Goal: Information Seeking & Learning: Compare options

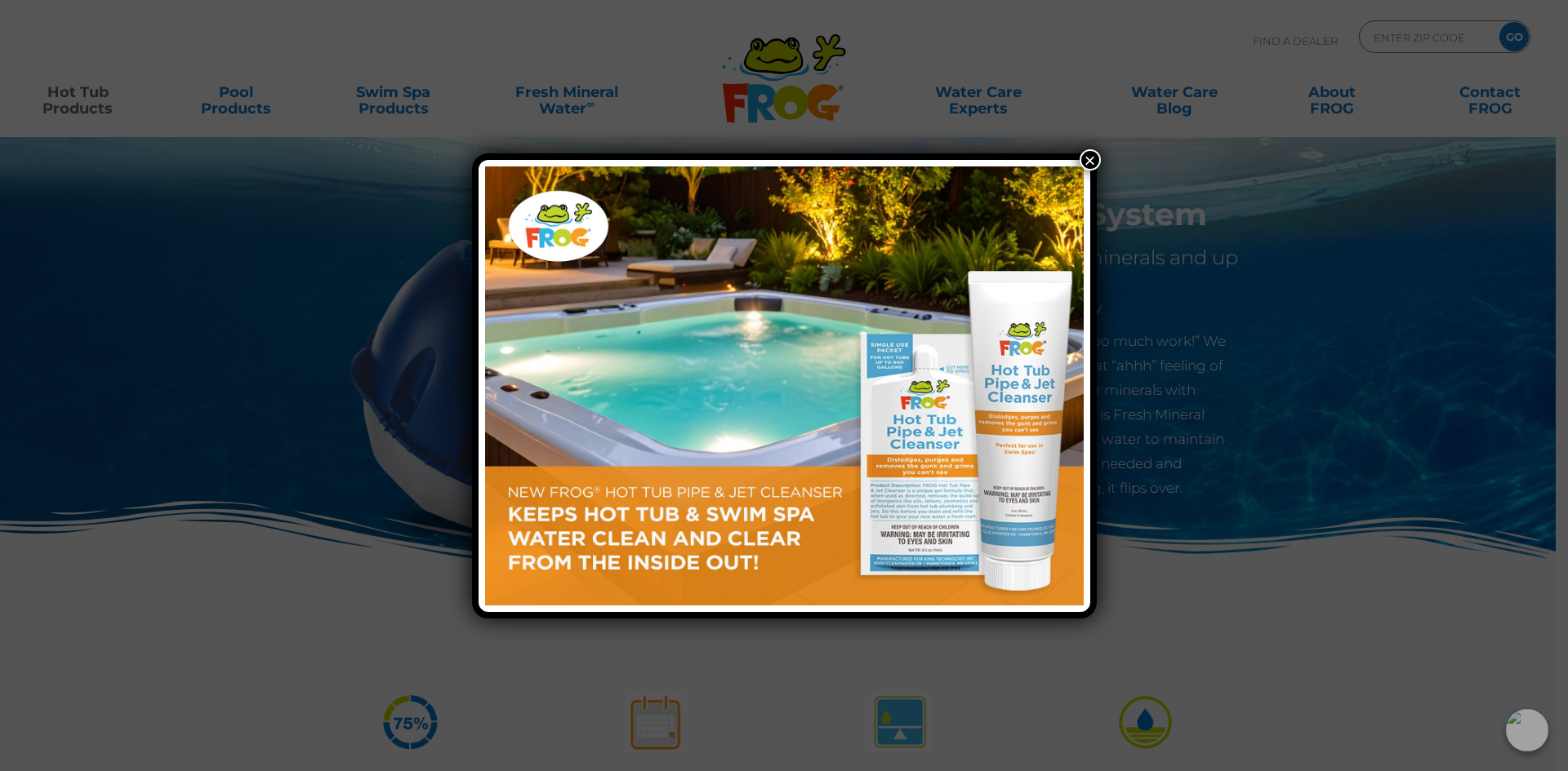
click at [1093, 160] on button "×" at bounding box center [1090, 160] width 22 height 22
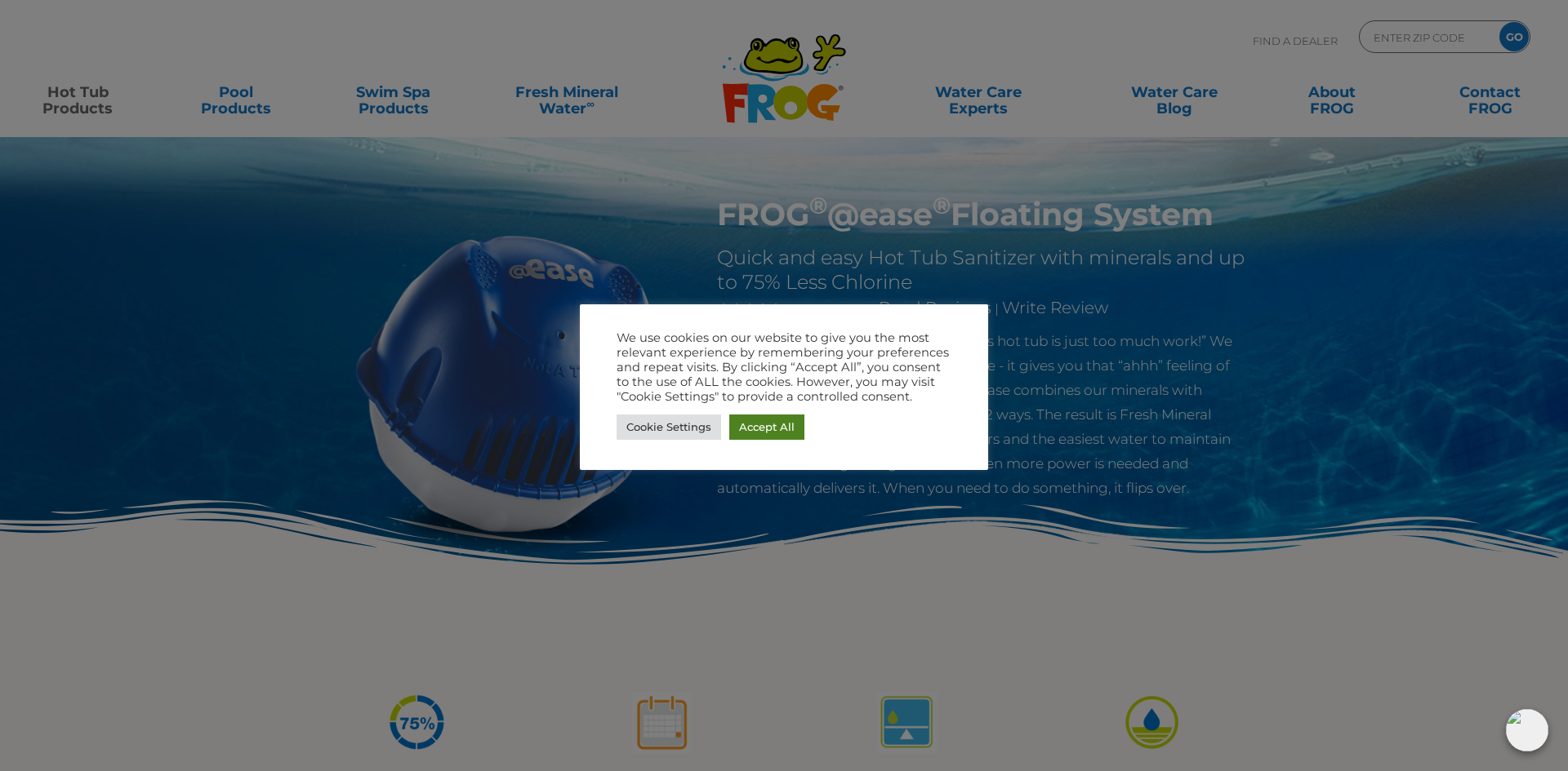
click at [762, 423] on link "Accept All" at bounding box center [766, 427] width 75 height 25
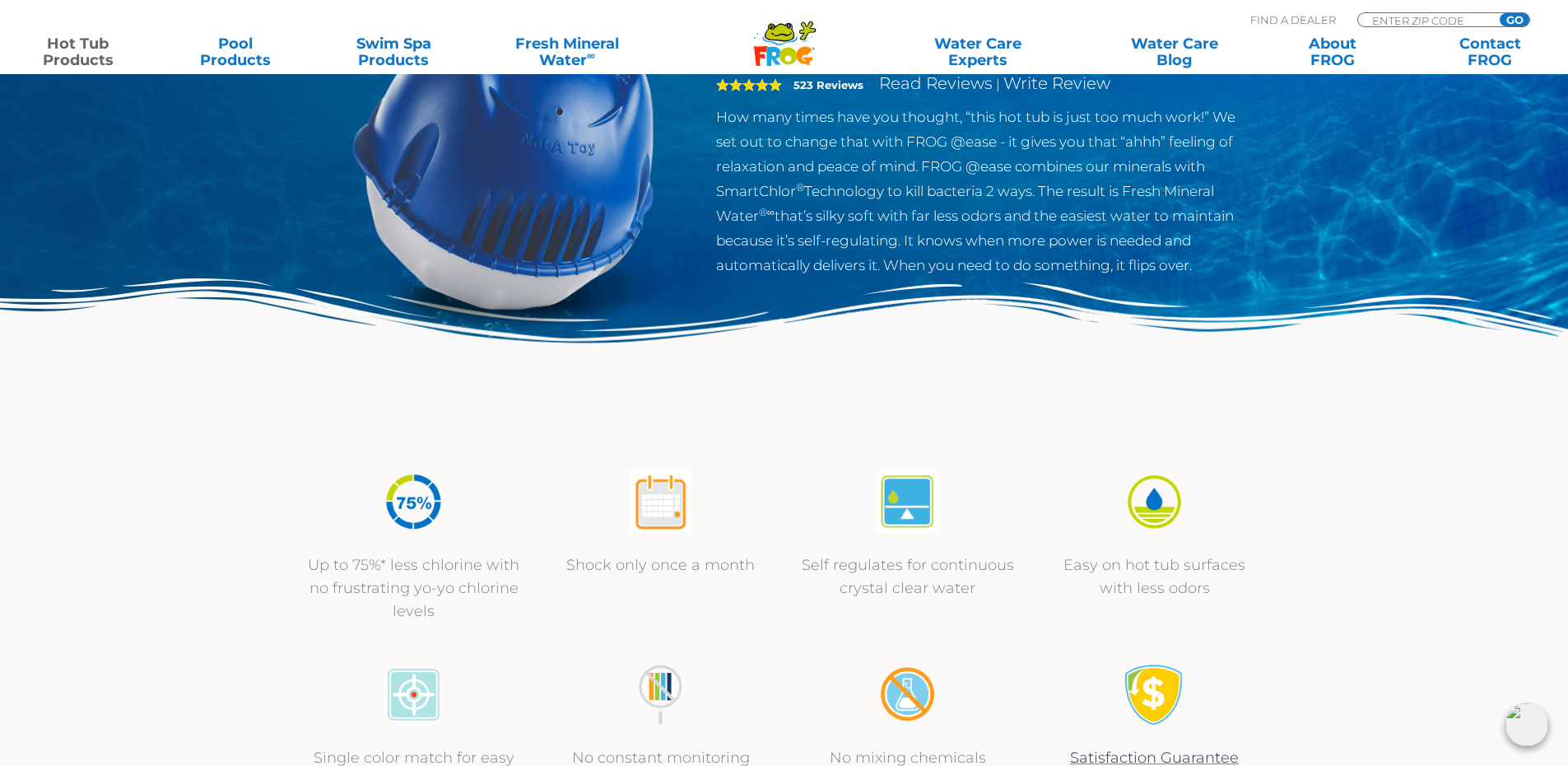
scroll to position [165, 0]
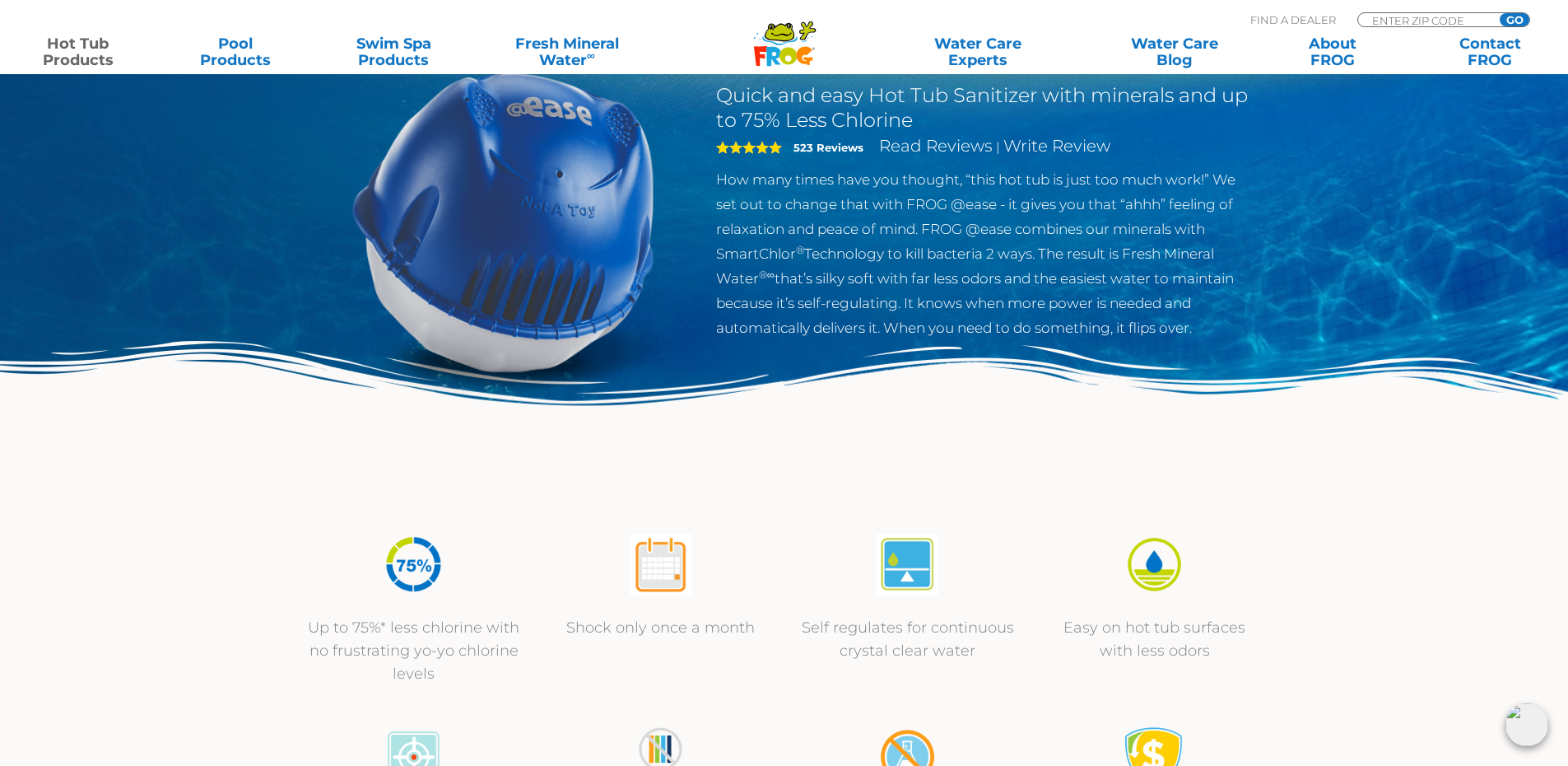
click at [660, 212] on img at bounding box center [503, 221] width 377 height 377
click at [600, 205] on img at bounding box center [503, 221] width 377 height 377
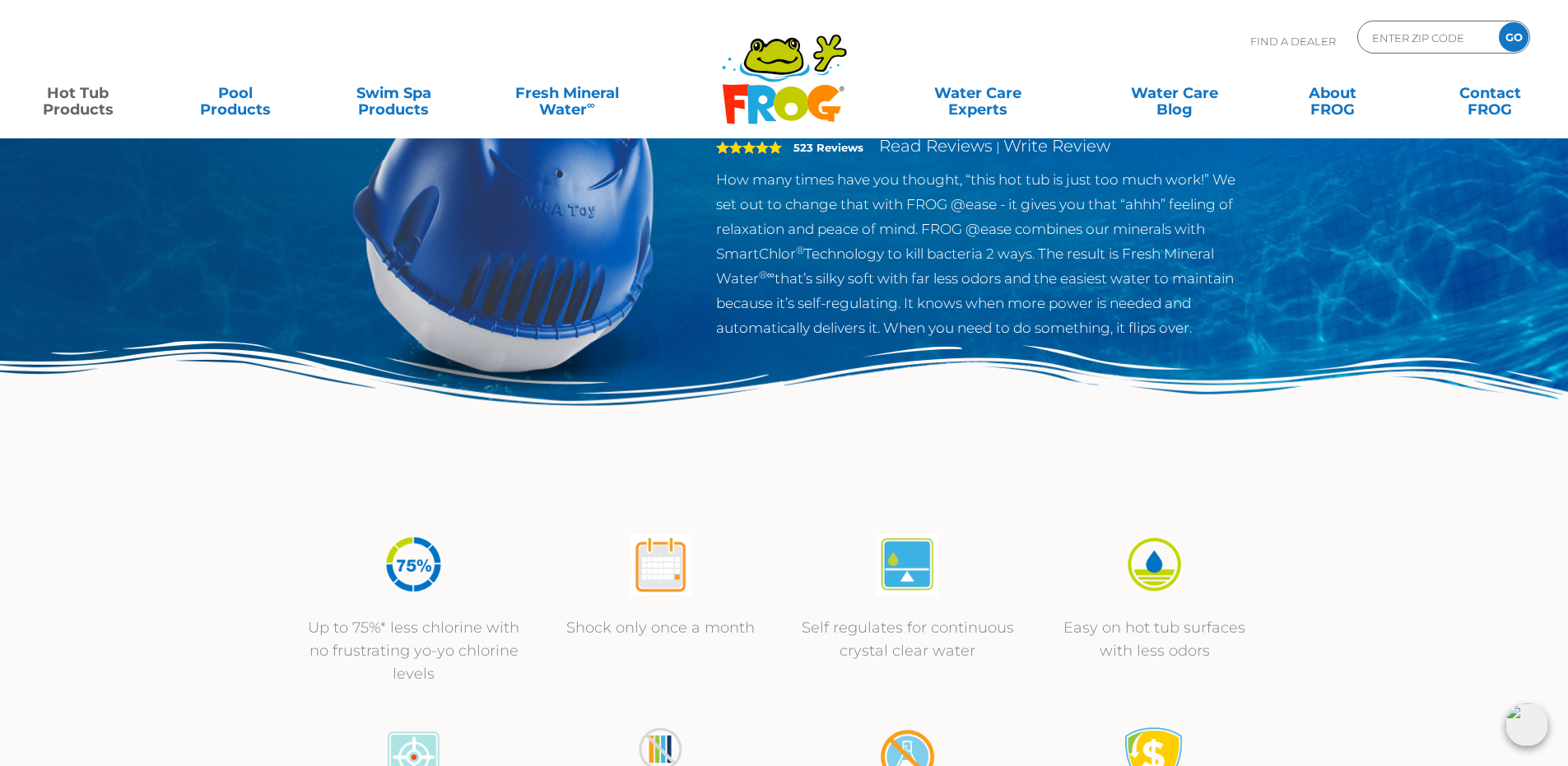
scroll to position [0, 0]
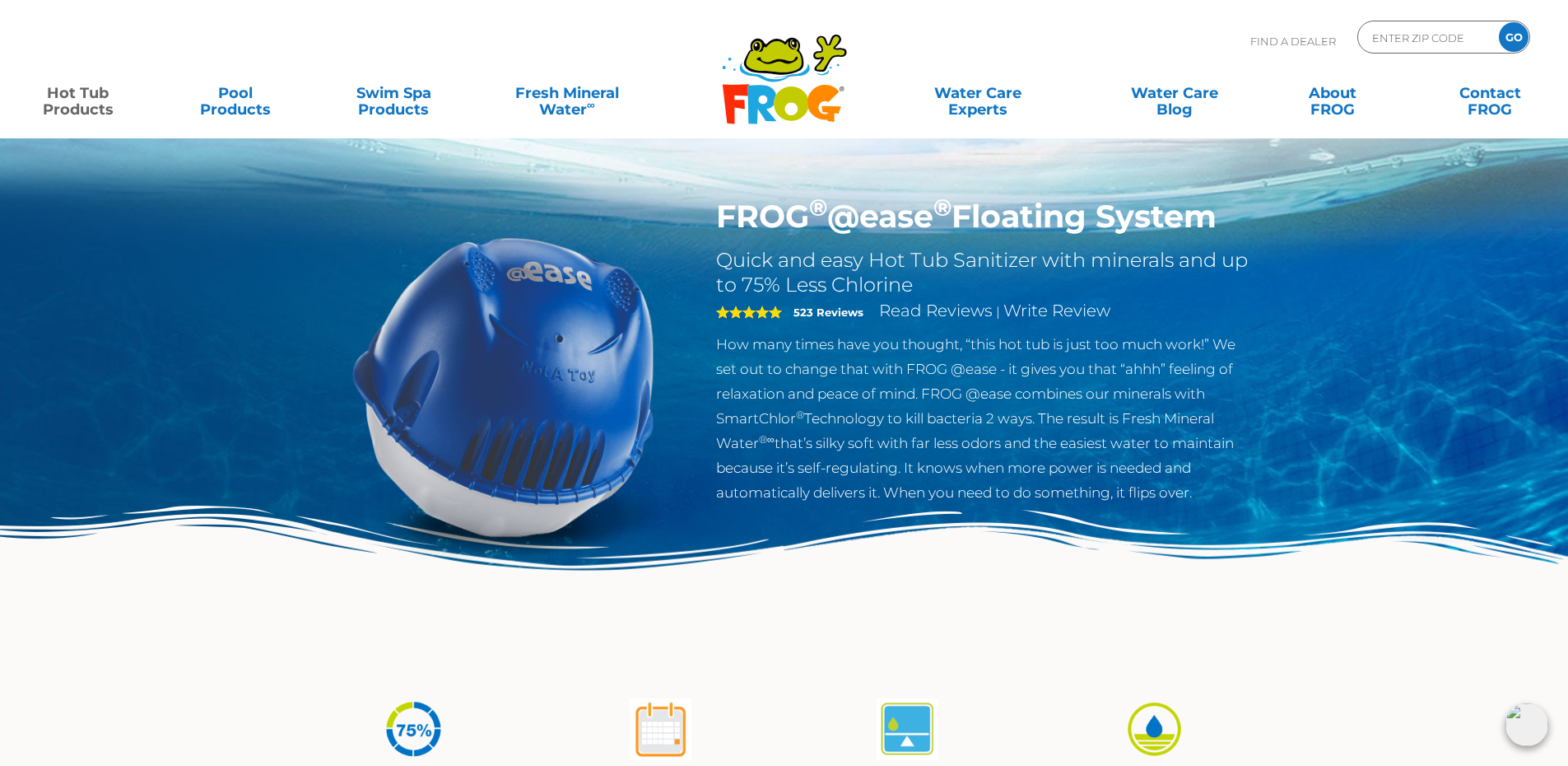
click at [1033, 212] on h1 "FROG ® @ease ® Floating System" at bounding box center [985, 217] width 538 height 38
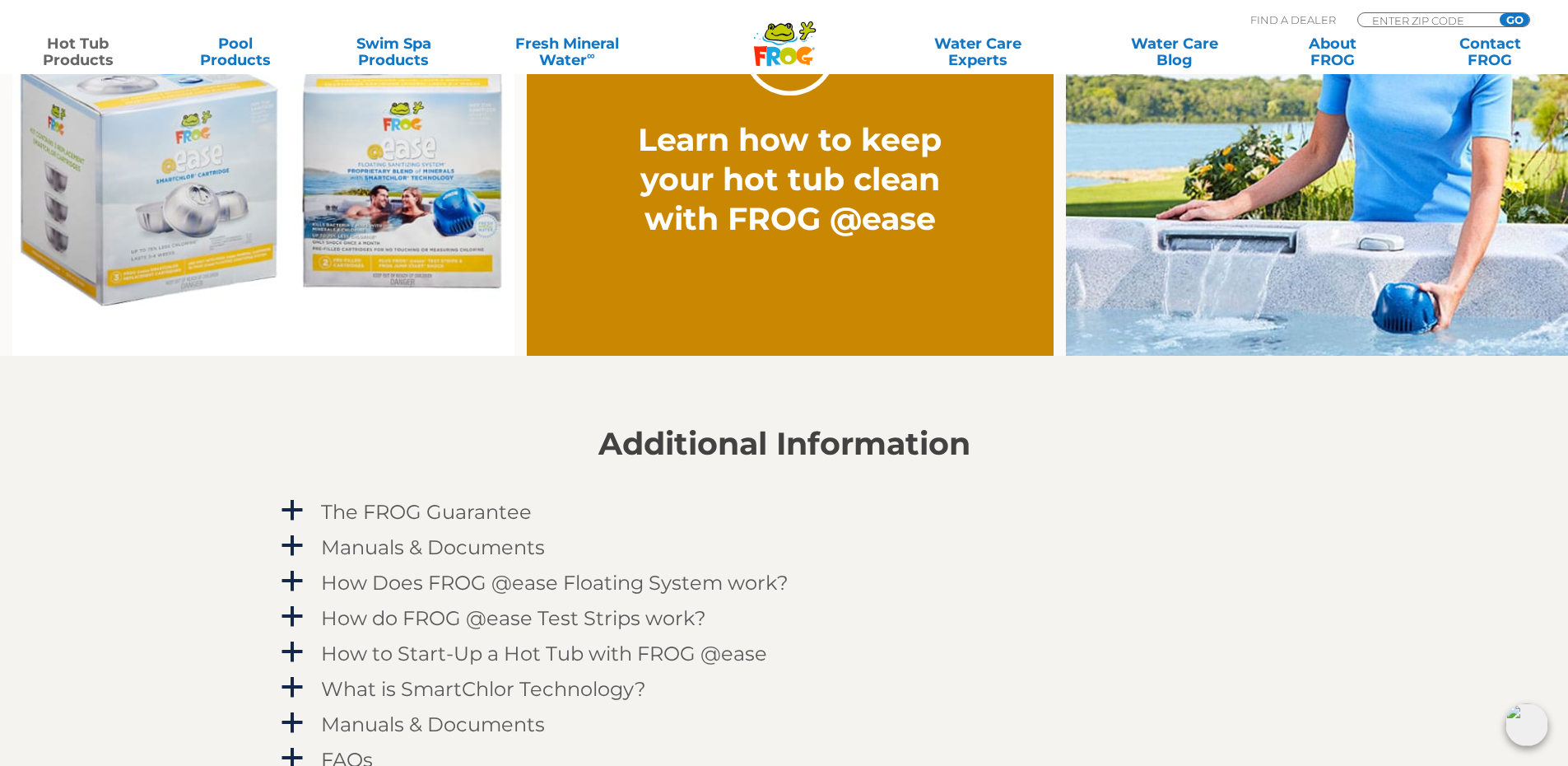
scroll to position [1421, 0]
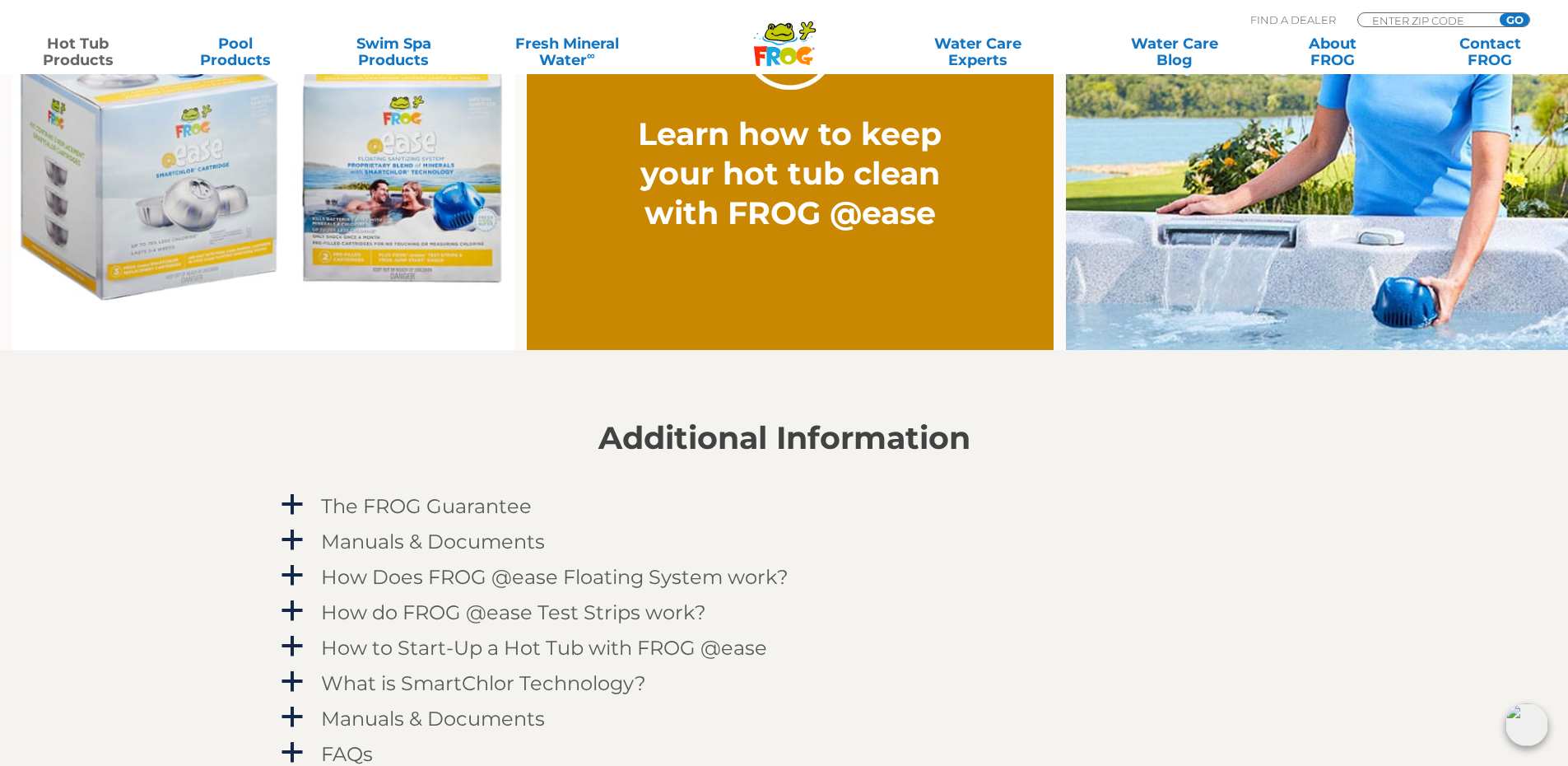
click at [162, 193] on img at bounding box center [263, 143] width 502 height 416
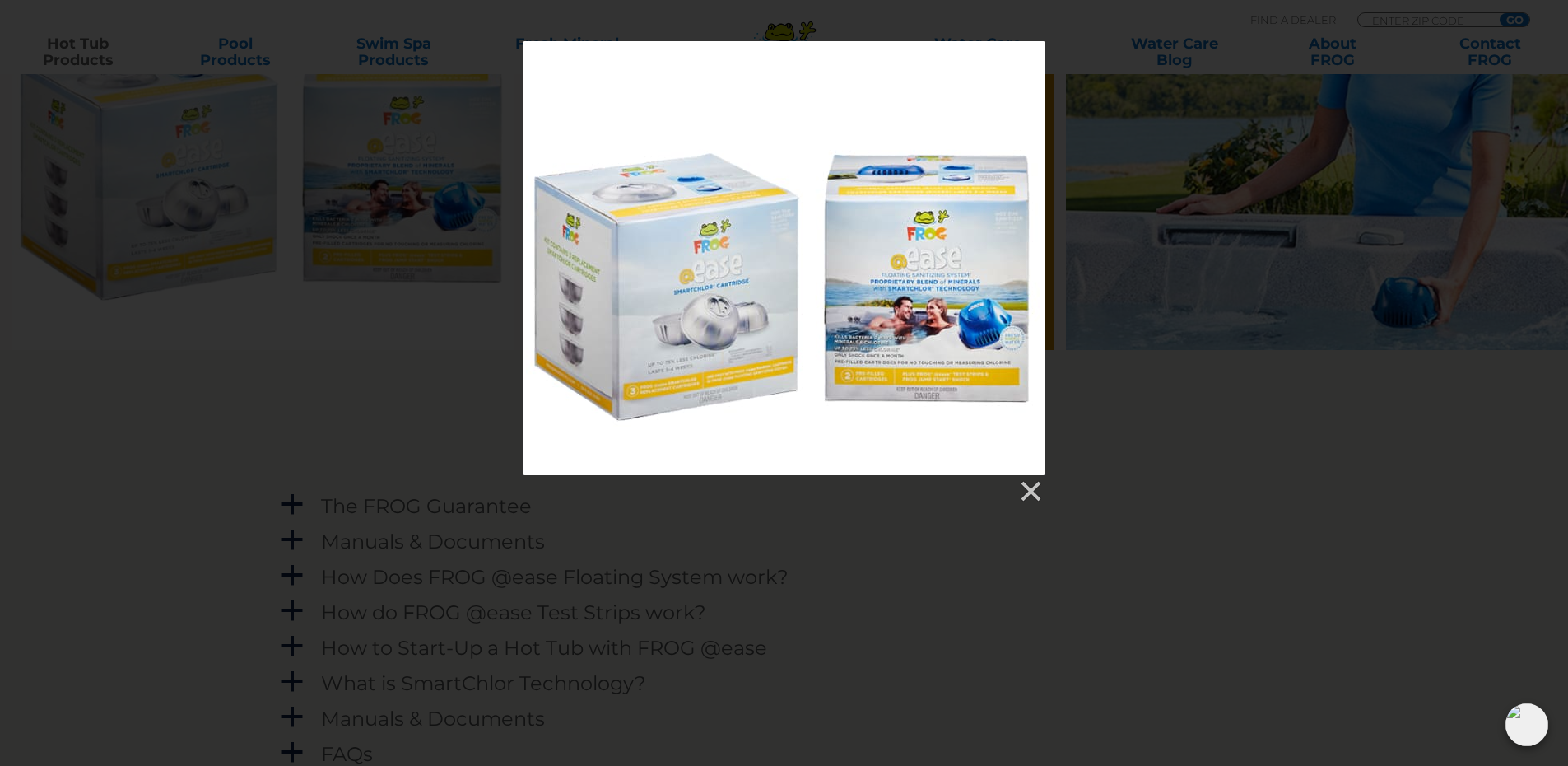
click at [1254, 228] on div at bounding box center [784, 272] width 1568 height 463
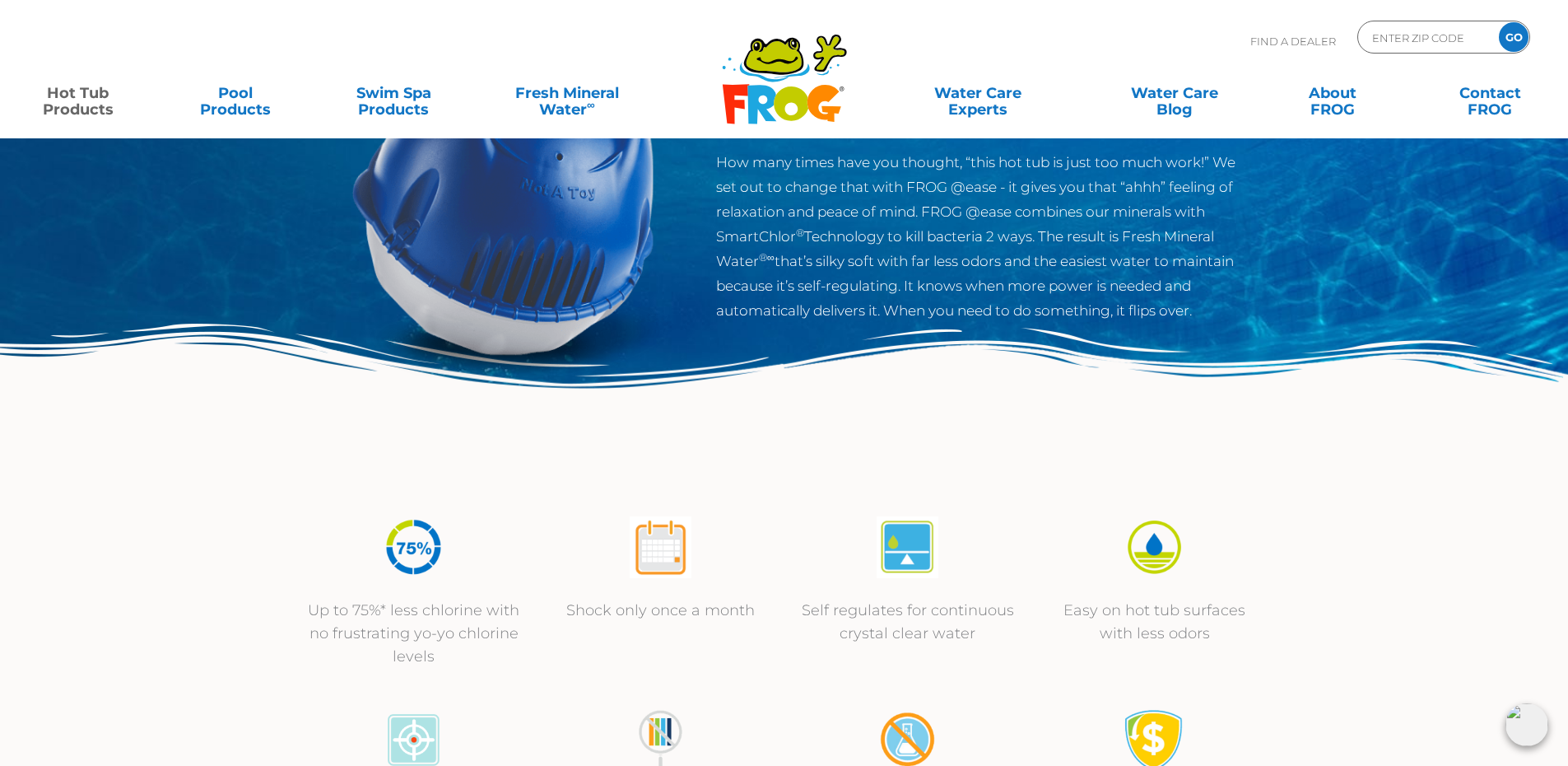
scroll to position [0, 0]
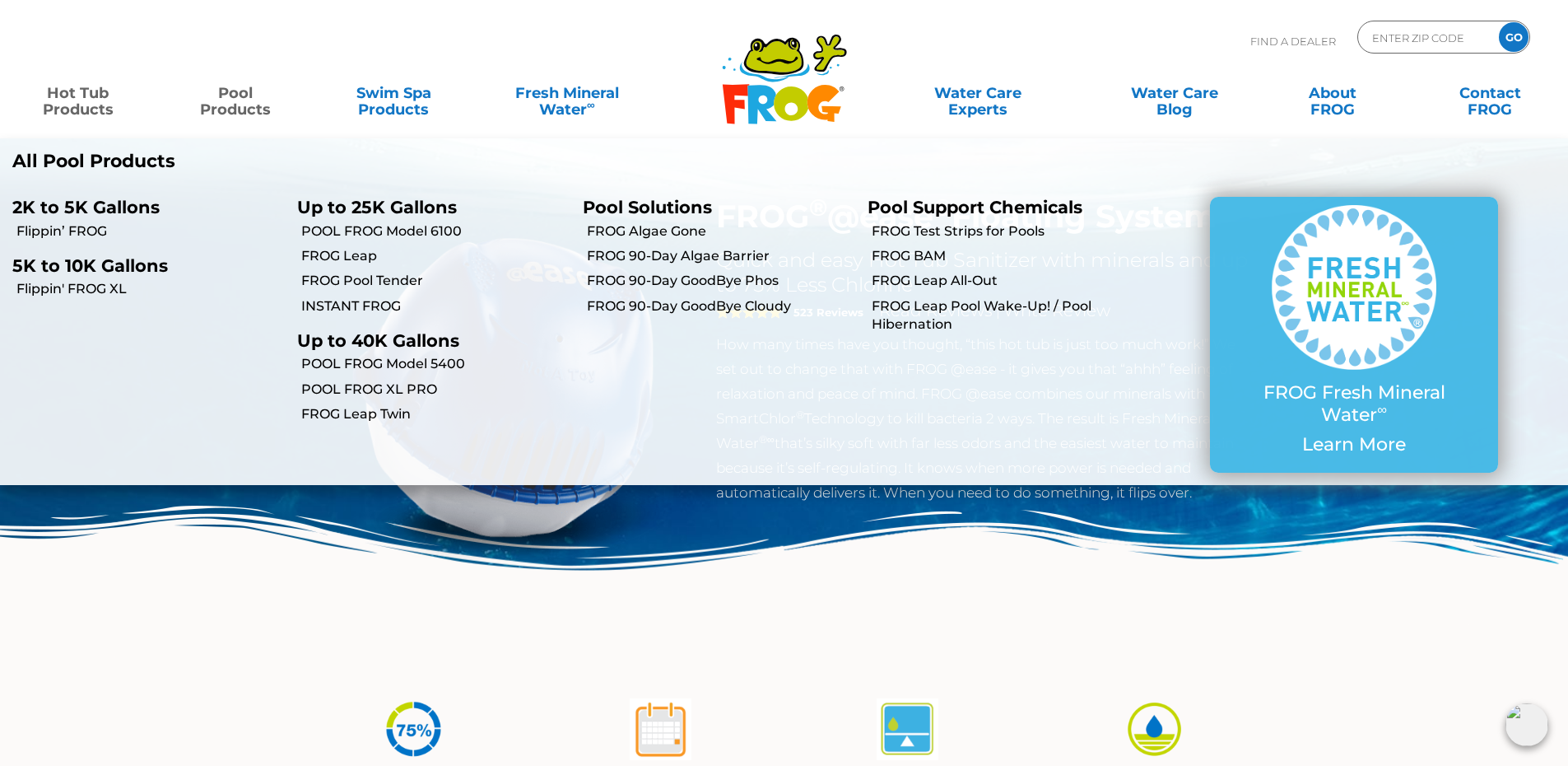
click at [243, 97] on link "Pool Products" at bounding box center [236, 93] width 123 height 33
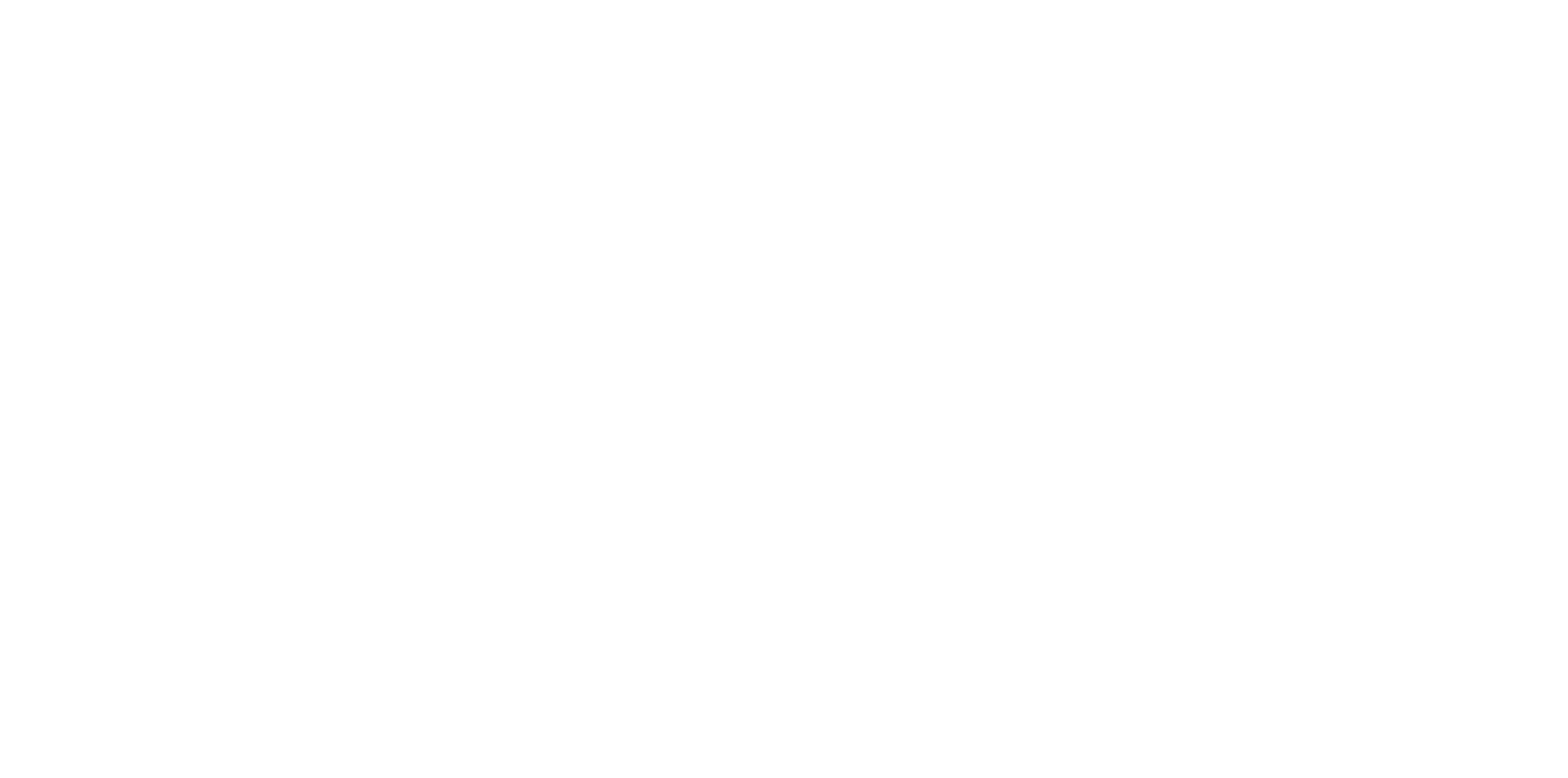
click at [0, 0] on html at bounding box center [0, 0] width 0 height 0
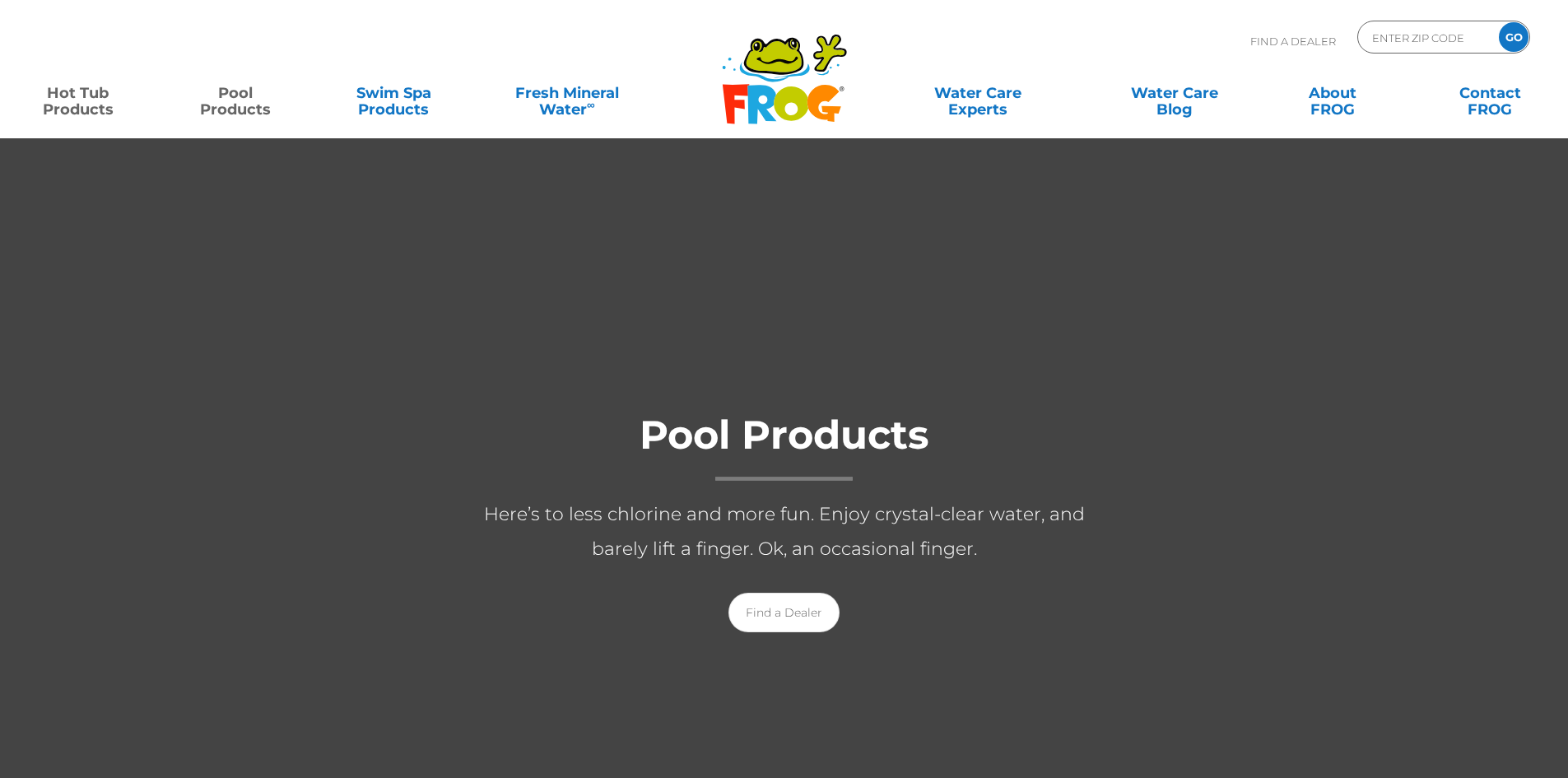
click at [86, 96] on link "Hot Tub Products" at bounding box center [77, 93] width 123 height 33
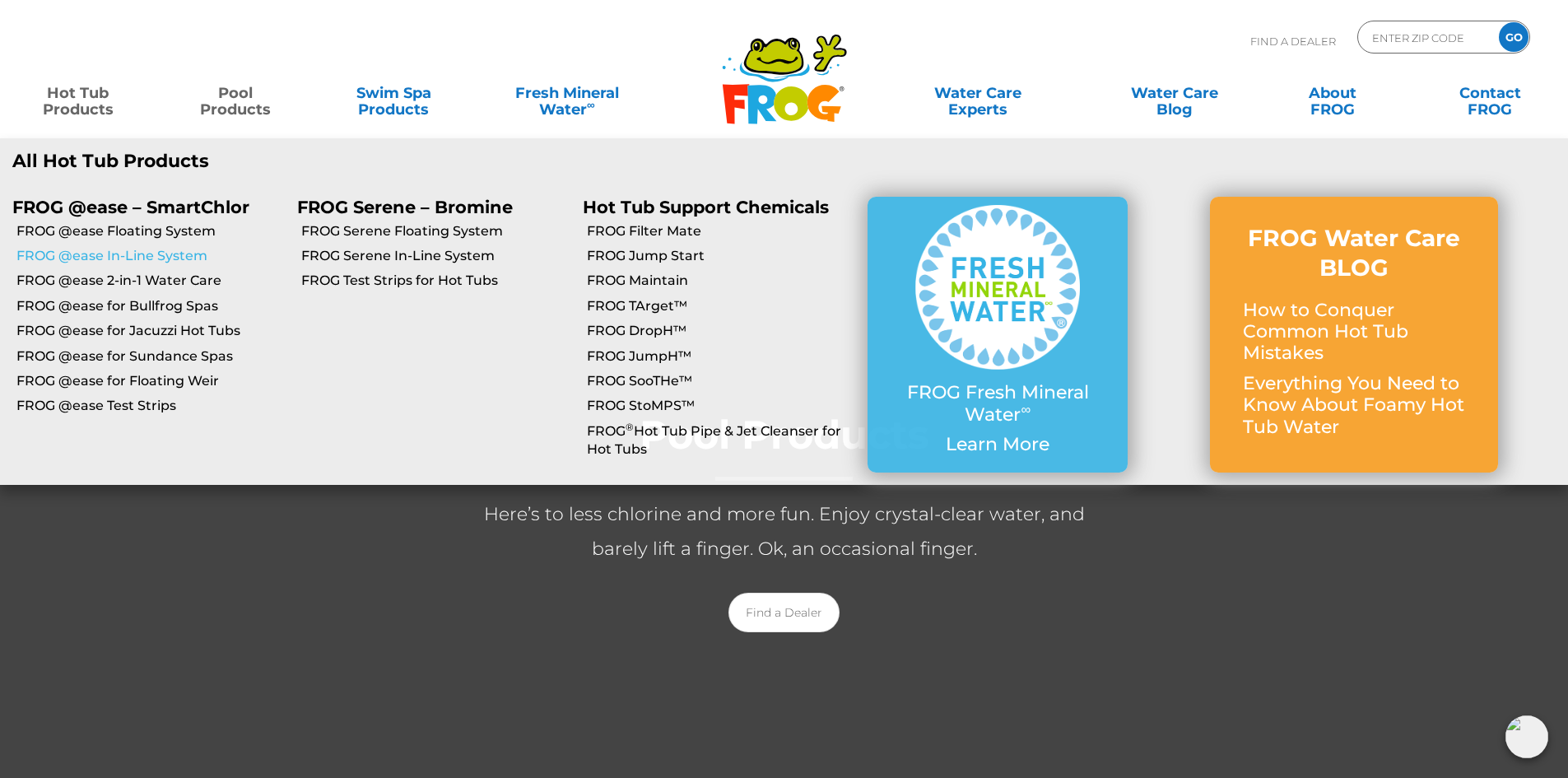
click at [158, 255] on link "FROG @ease In-Line System" at bounding box center [151, 256] width 268 height 18
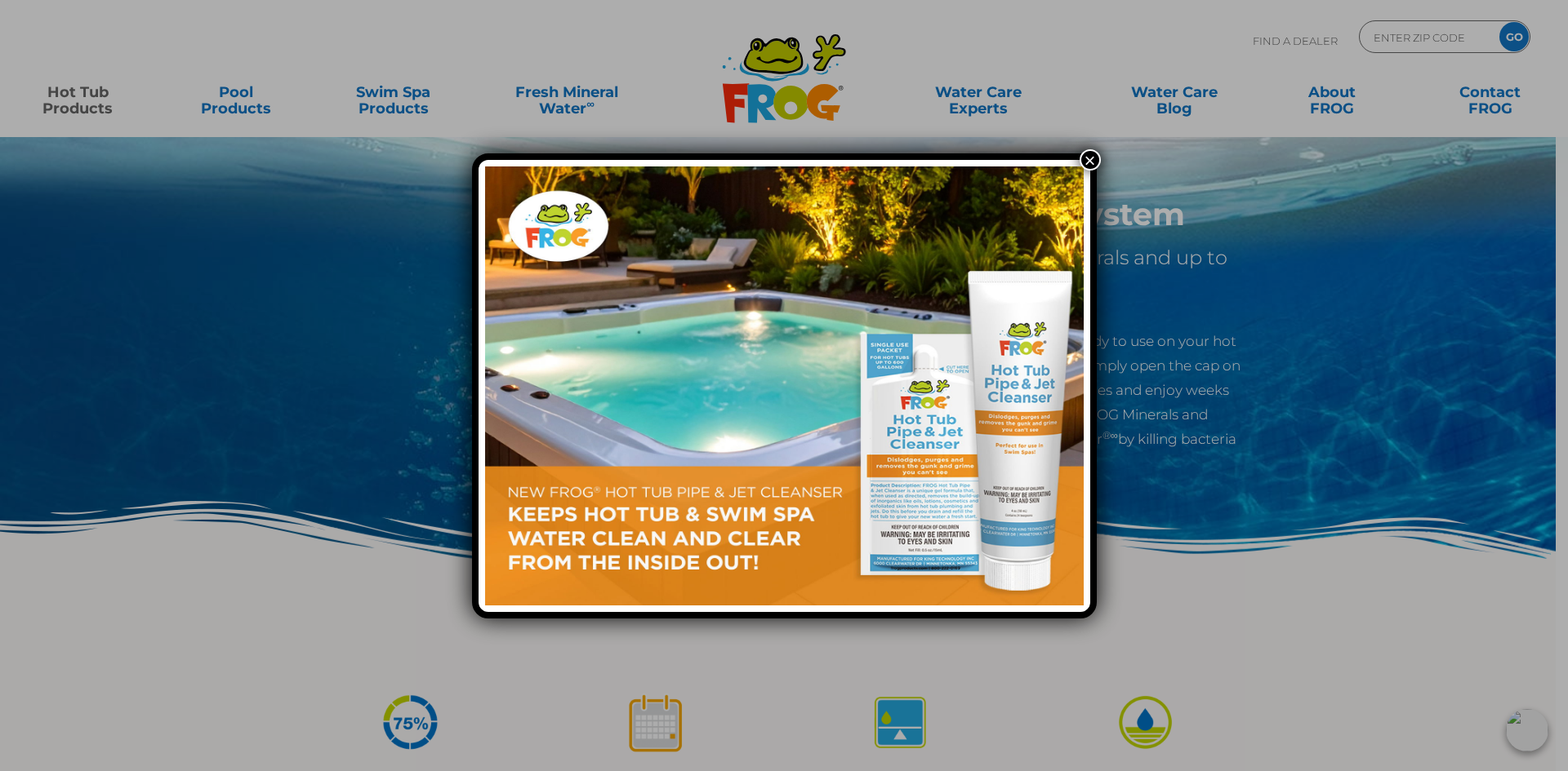
click at [1087, 158] on button "×" at bounding box center [1090, 160] width 22 height 22
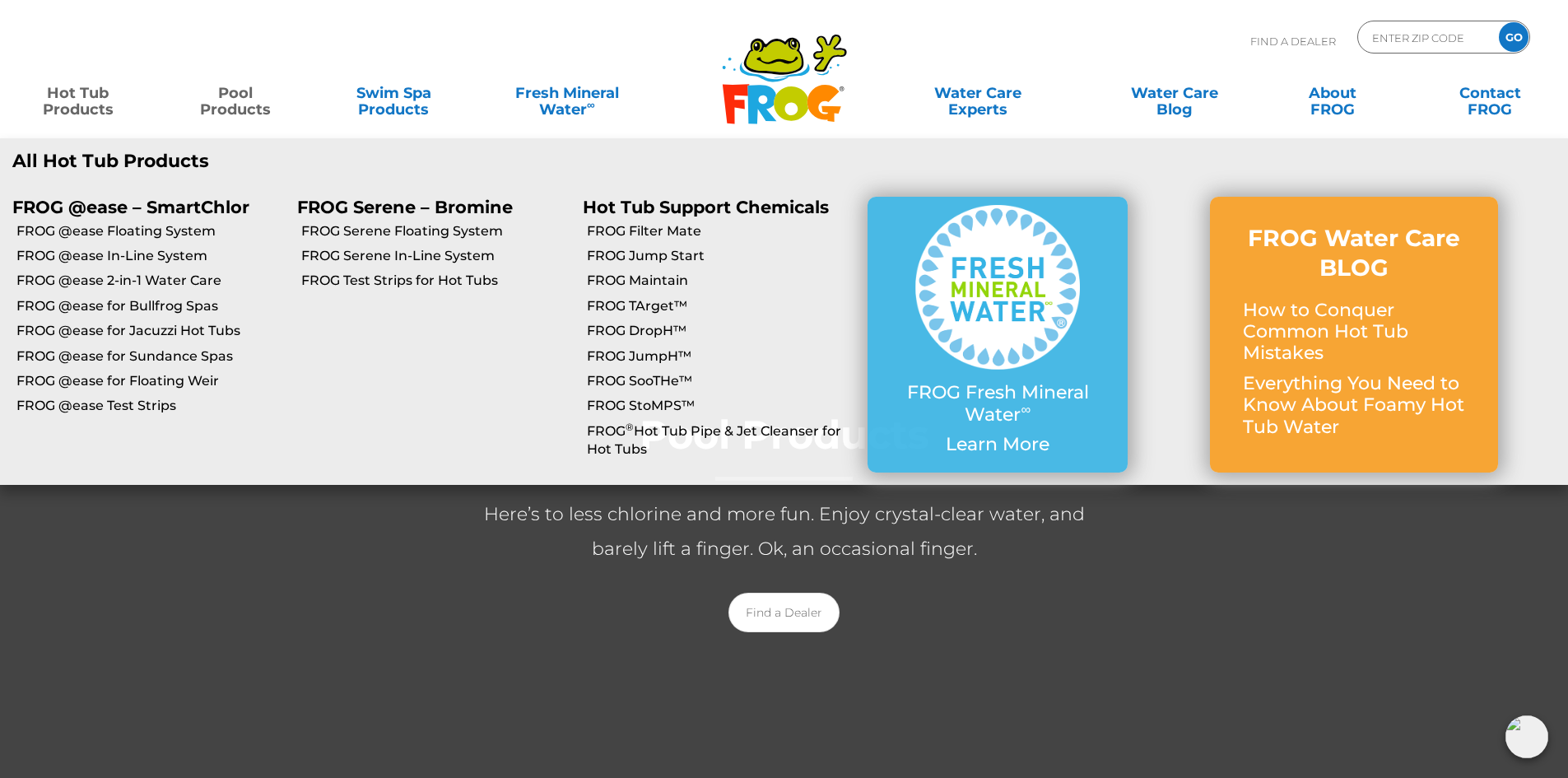
click at [90, 103] on link "Hot Tub Products" at bounding box center [77, 93] width 123 height 33
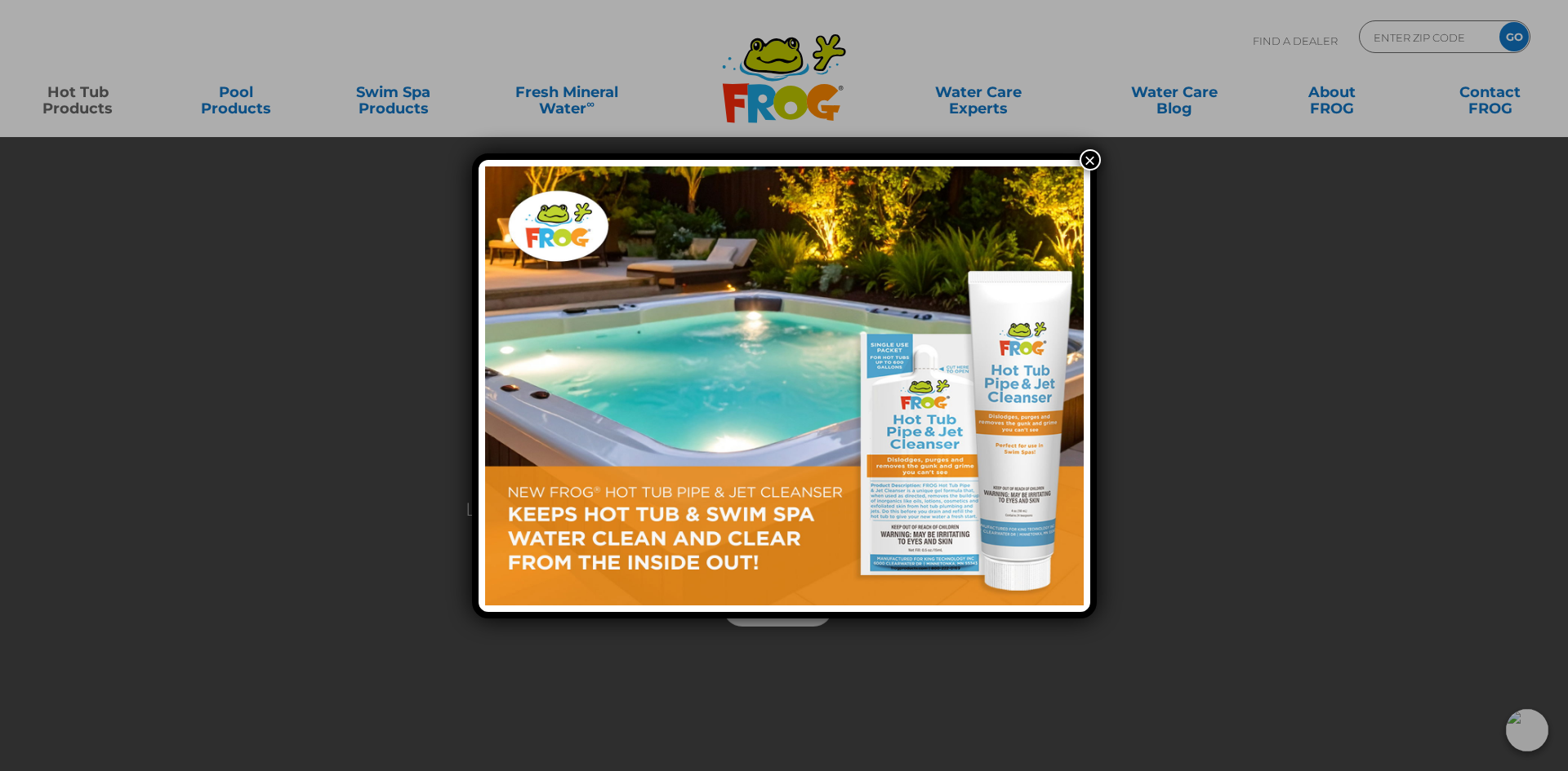
click at [1084, 163] on button "×" at bounding box center [1090, 160] width 22 height 22
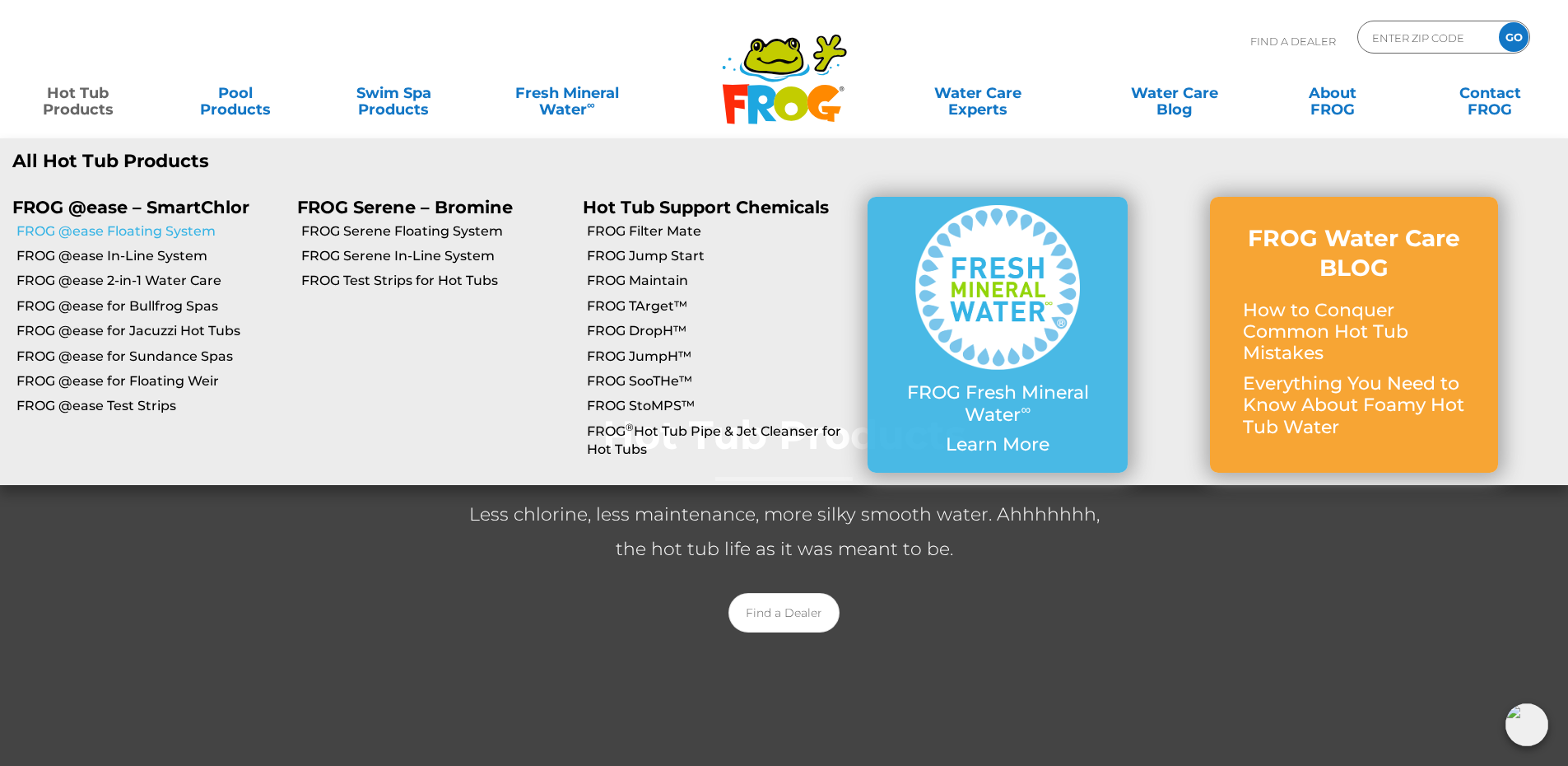
click at [128, 239] on link "FROG @ease Floating System" at bounding box center [151, 231] width 268 height 18
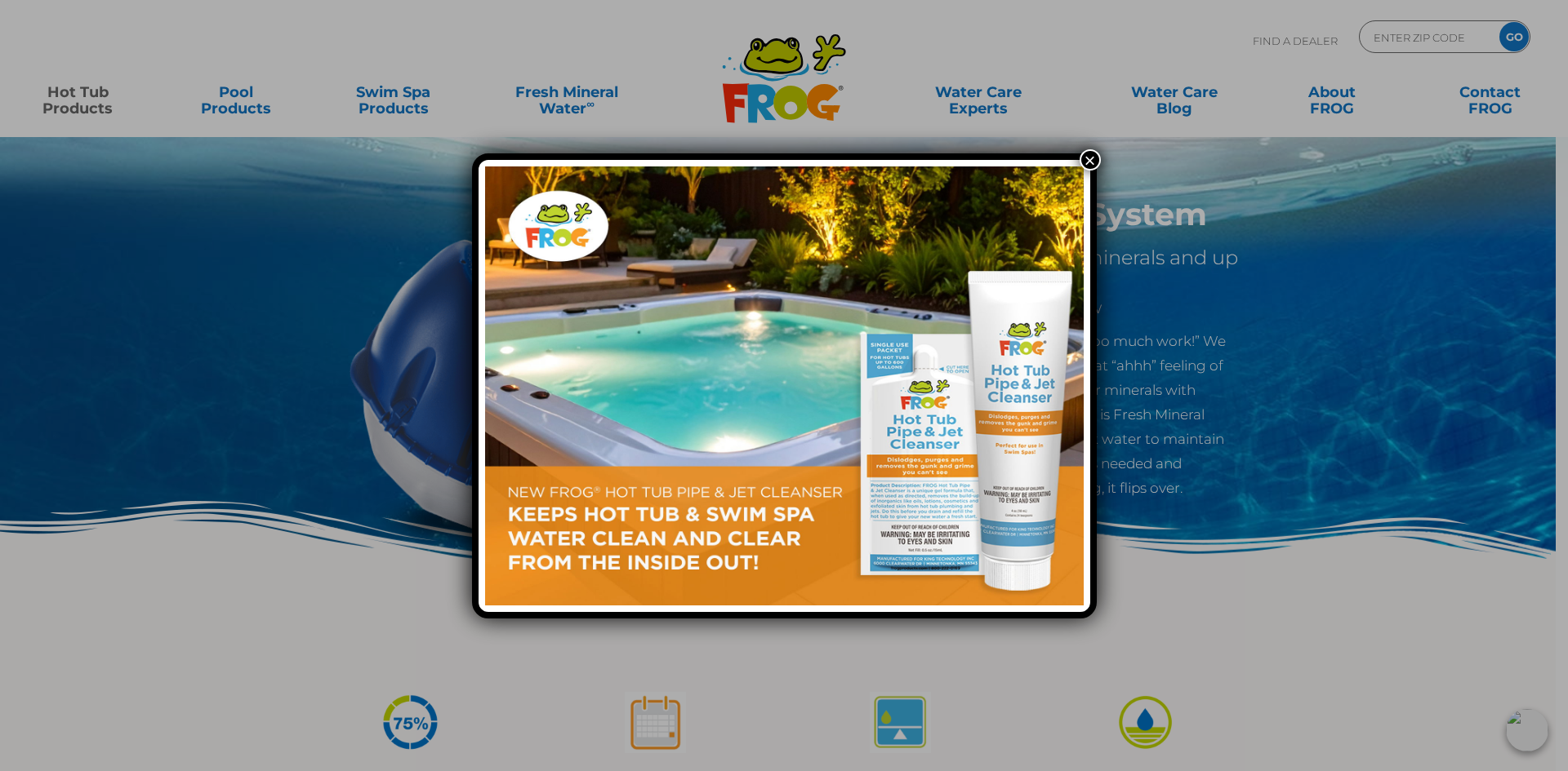
click at [1088, 159] on button "×" at bounding box center [1090, 160] width 22 height 22
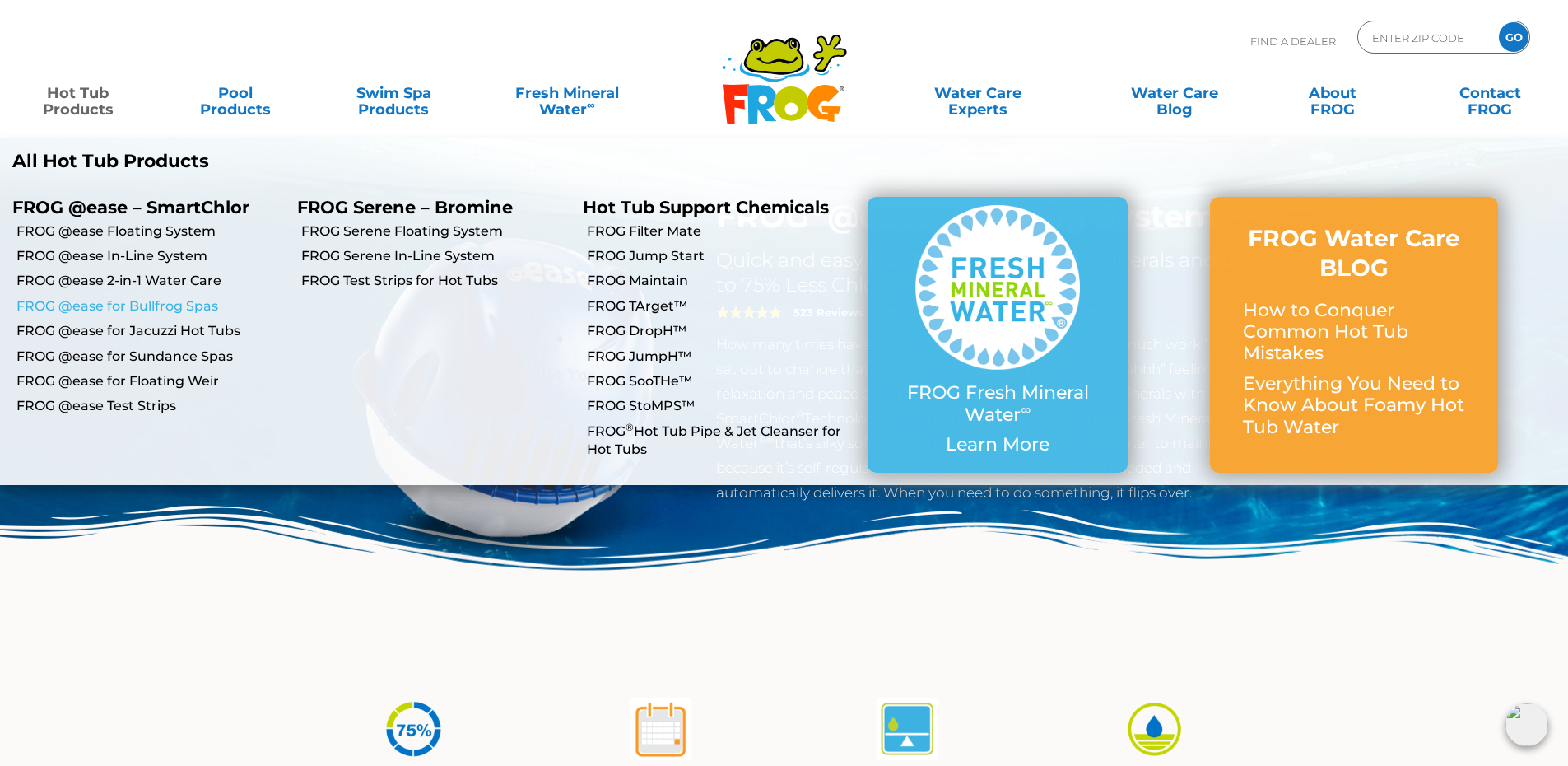
click at [133, 305] on link "FROG @ease for Bullfrog Spas" at bounding box center [151, 306] width 268 height 18
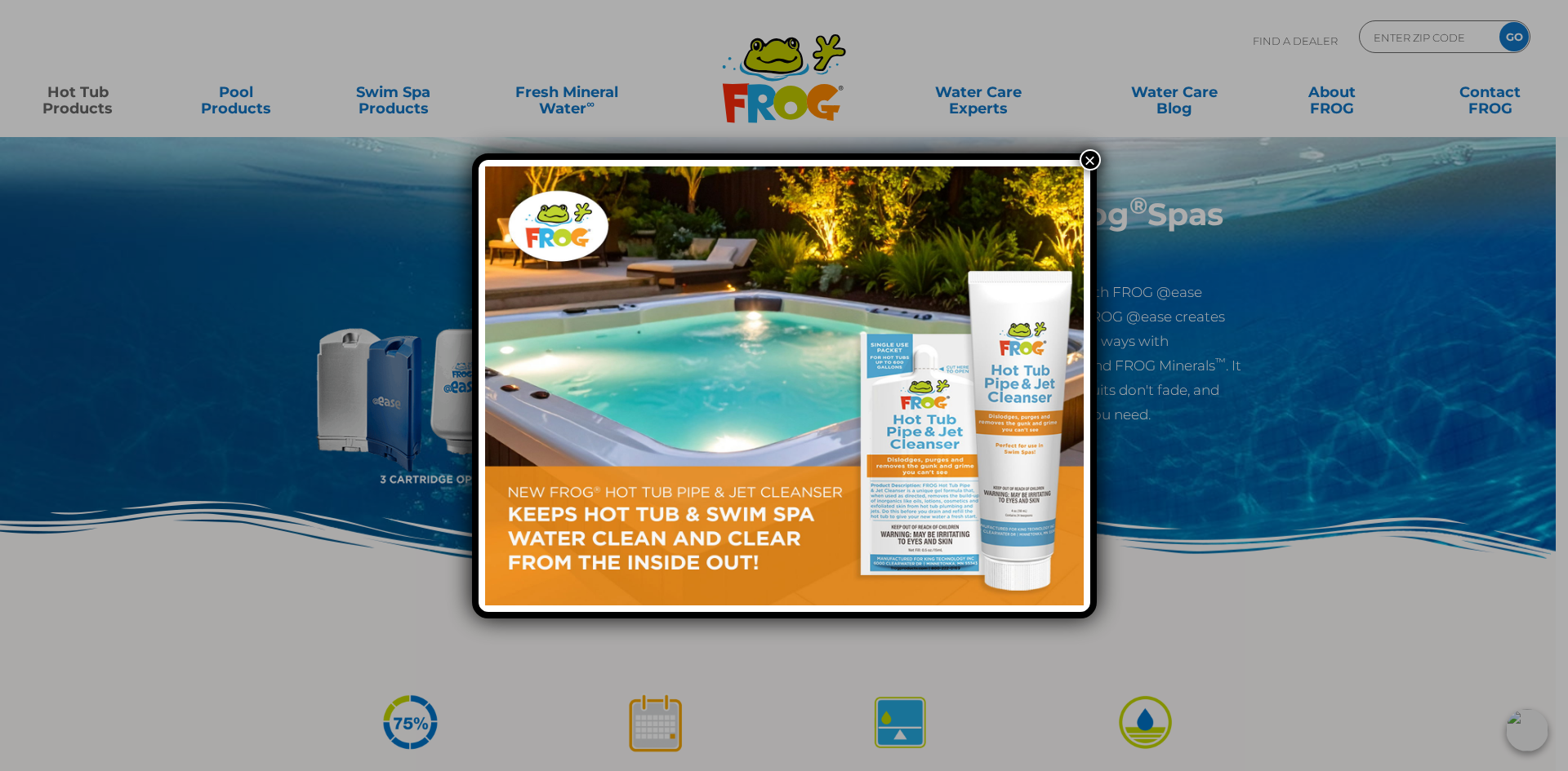
click at [1088, 161] on button "×" at bounding box center [1090, 160] width 22 height 22
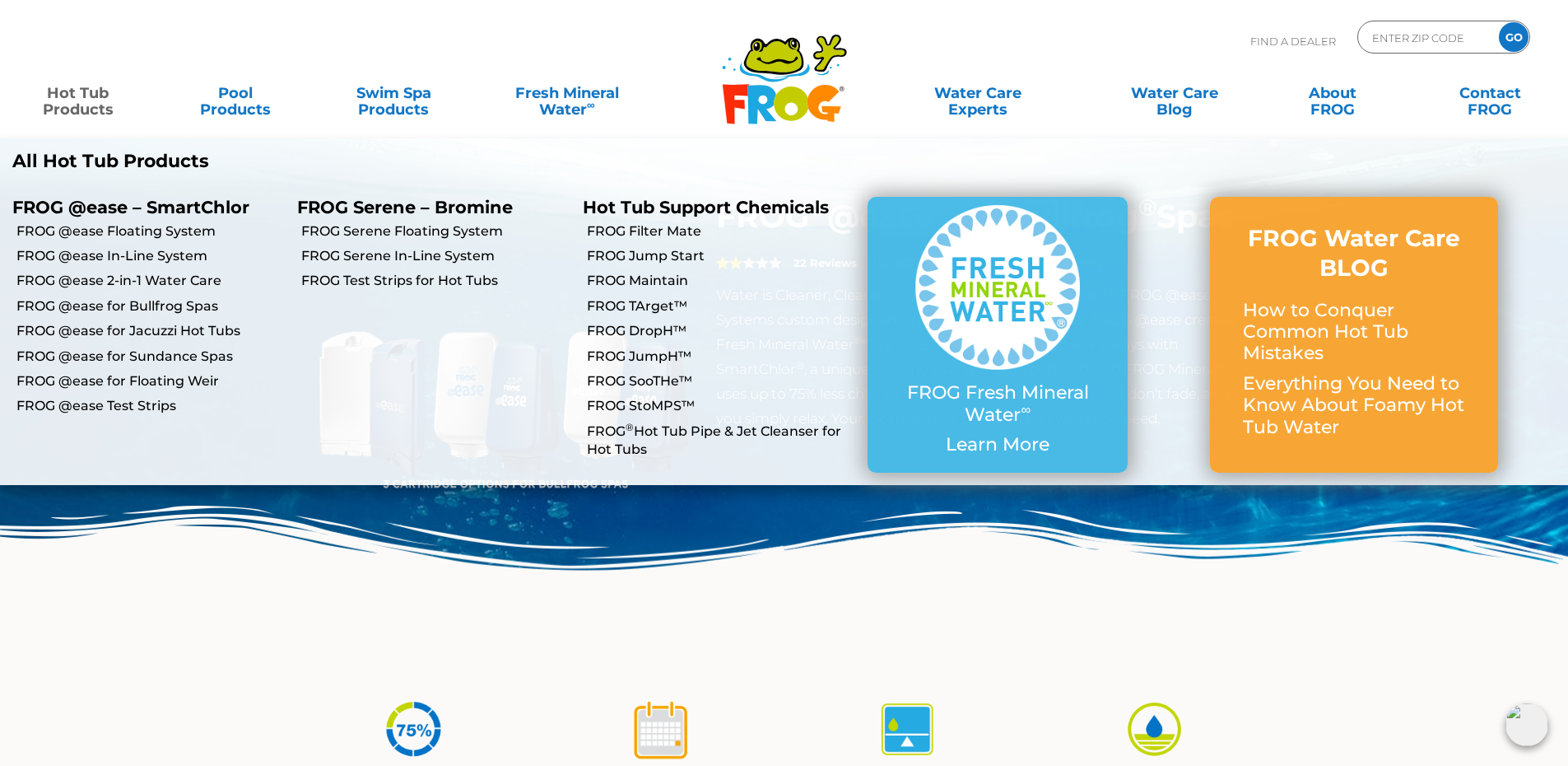
click at [78, 103] on link "Hot Tub Products" at bounding box center [77, 93] width 123 height 33
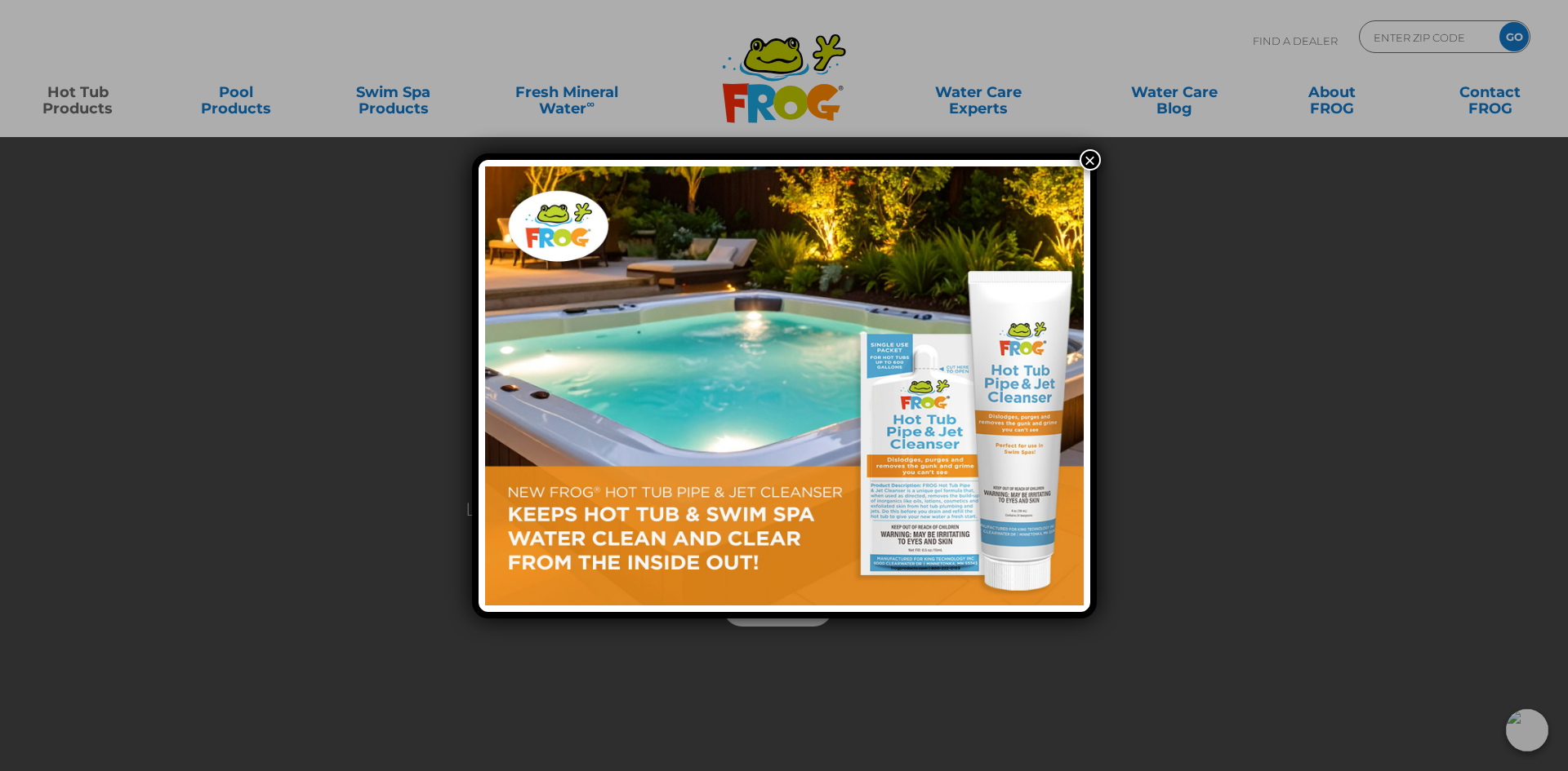
drag, startPoint x: 956, startPoint y: 151, endPoint x: 979, endPoint y: 150, distance: 23.0
click at [956, 150] on div "×" at bounding box center [784, 386] width 1568 height 771
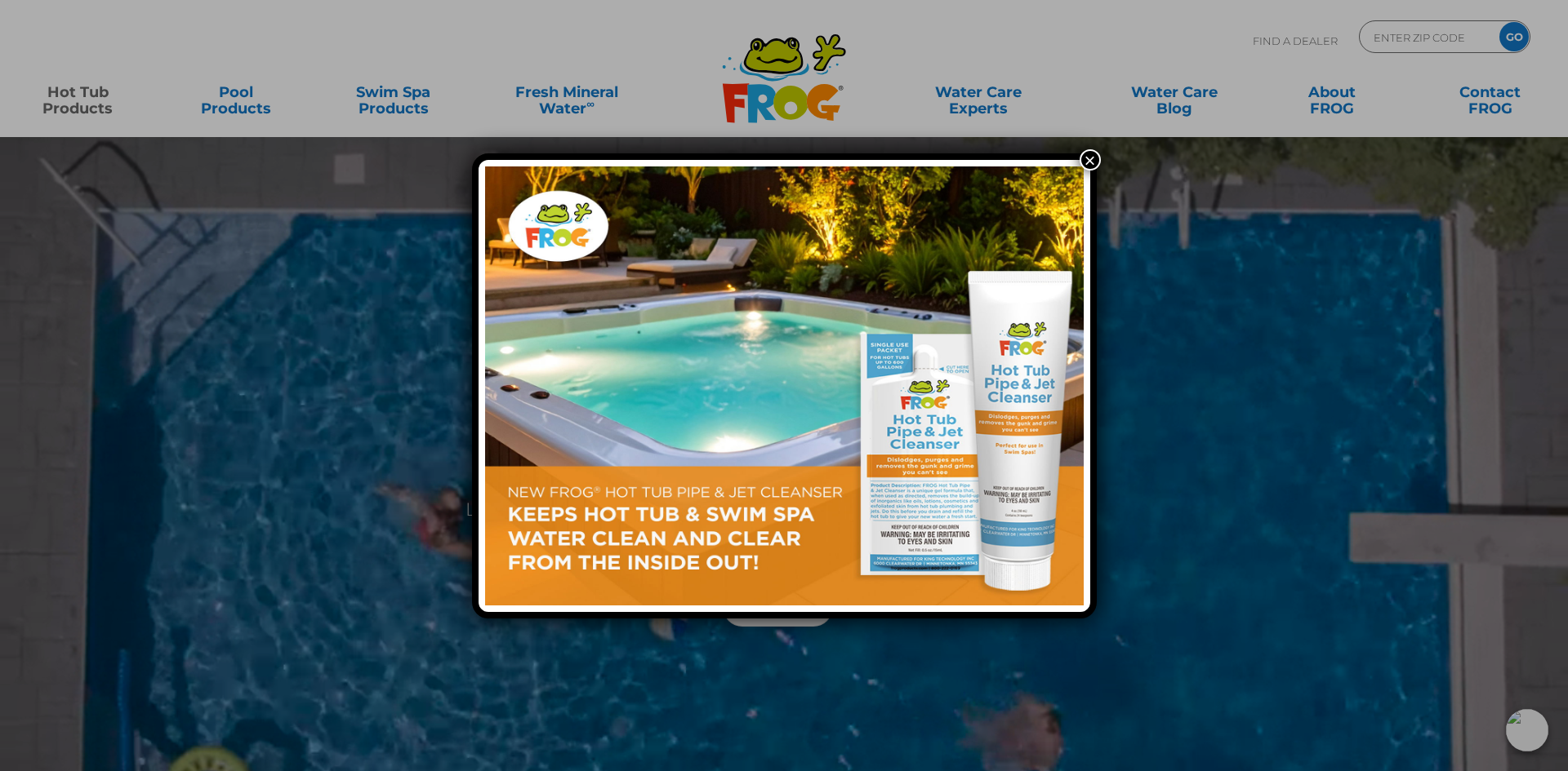
click at [1097, 160] on button "×" at bounding box center [1090, 160] width 22 height 22
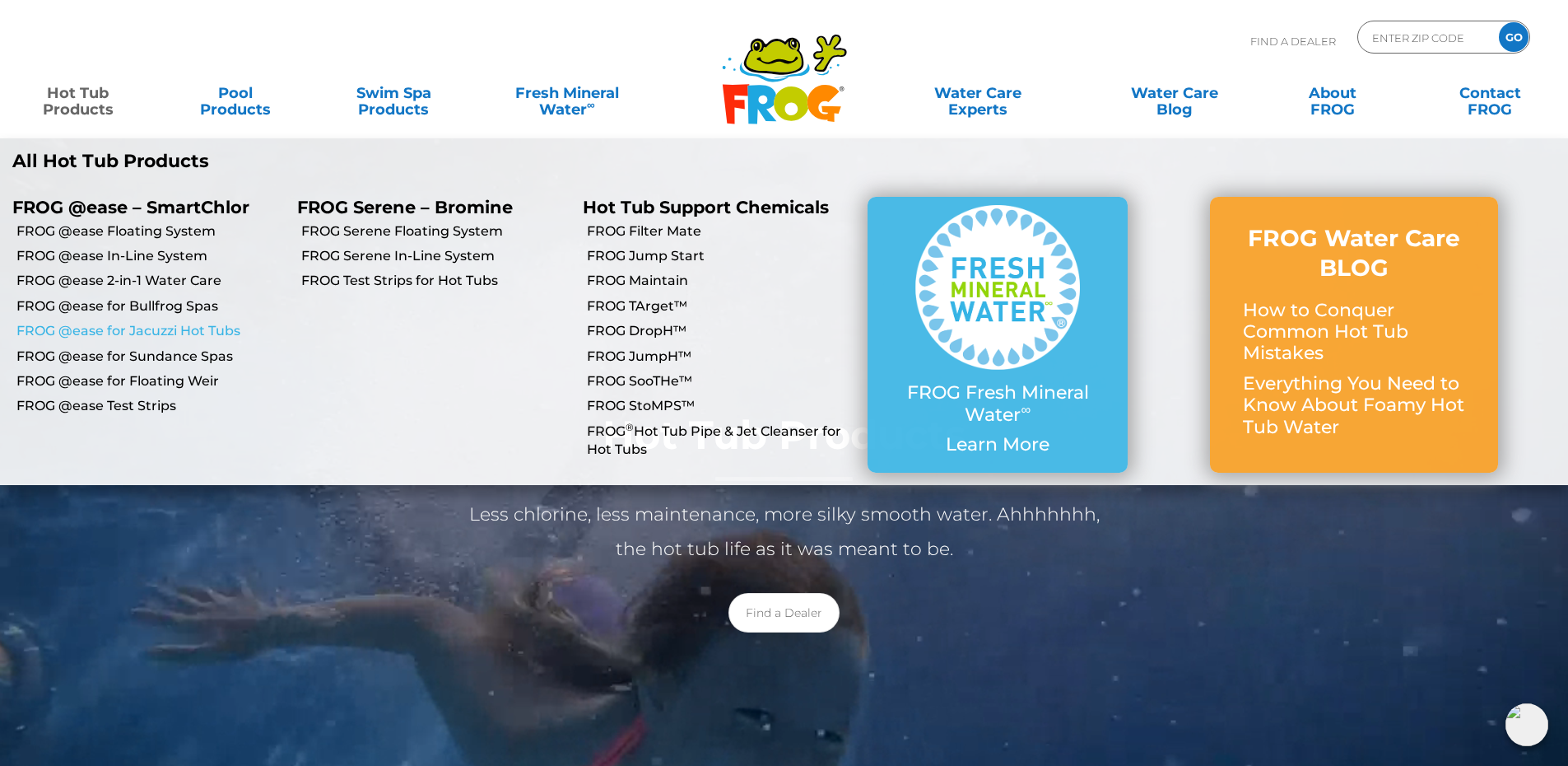
click at [139, 330] on link "FROG @ease for Jacuzzi Hot Tubs" at bounding box center [151, 331] width 268 height 18
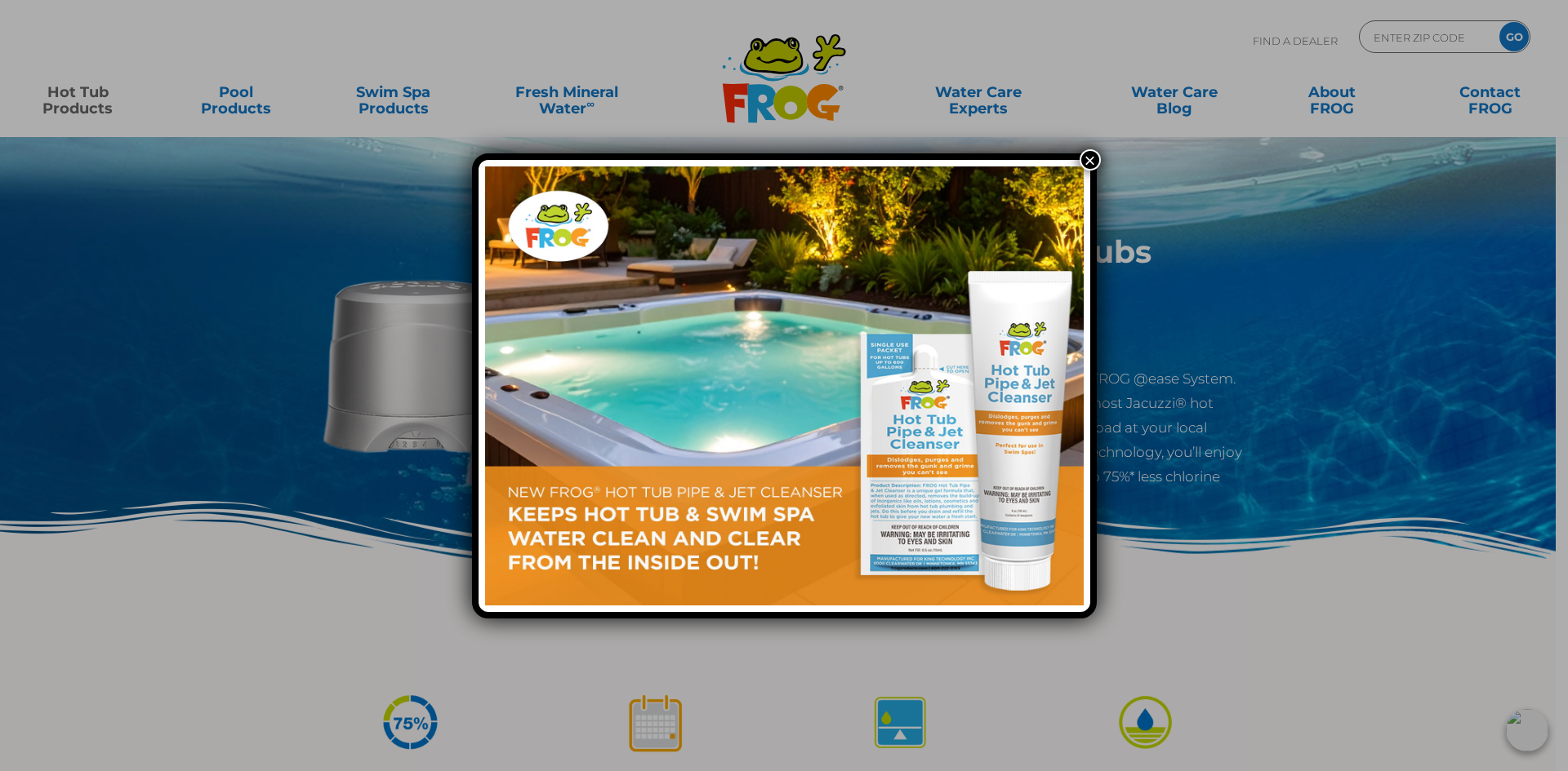
click at [1086, 164] on button "×" at bounding box center [1090, 160] width 22 height 22
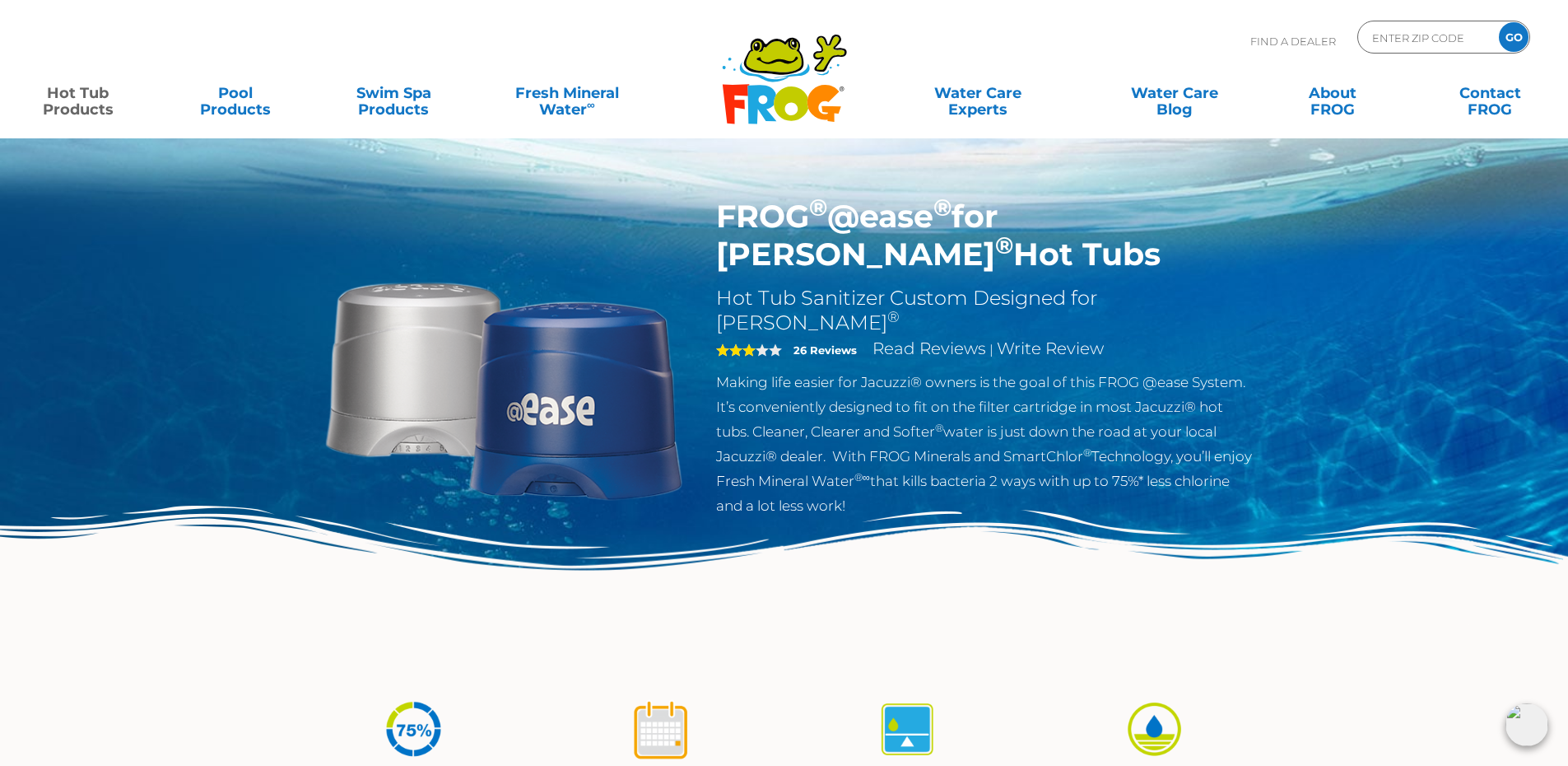
drag, startPoint x: 718, startPoint y: 210, endPoint x: 1186, endPoint y: 236, distance: 468.7
click at [1186, 236] on h1 "FROG ® @ease ® for Jacuzzi ® Hot Tubs" at bounding box center [985, 235] width 538 height 76
